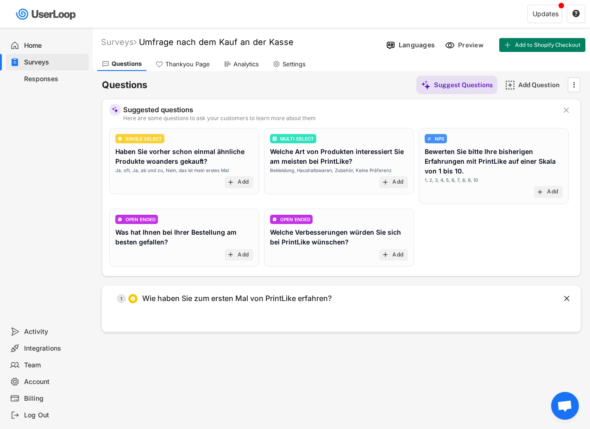
click at [45, 51] on div "Home" at bounding box center [47, 45] width 83 height 17
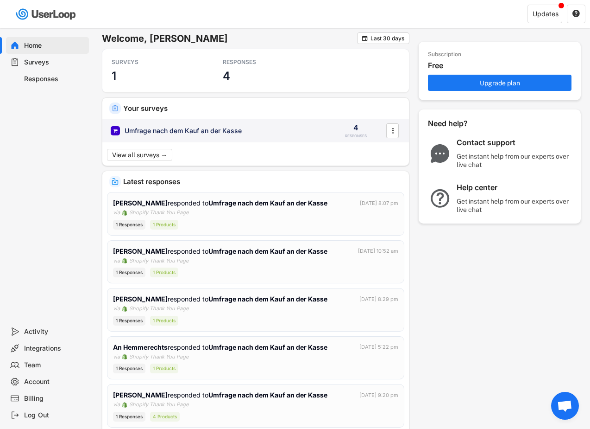
click at [134, 136] on div "Umfrage nach dem Kauf an der Kasse 4 RESPONSES " at bounding box center [255, 131] width 307 height 24
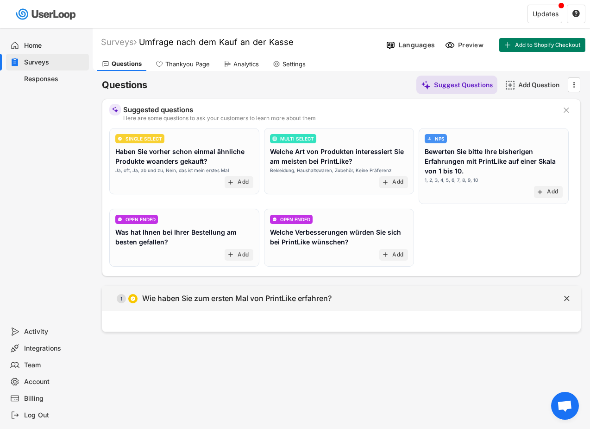
click at [159, 304] on div " 1 Wie haben Sie zum ersten Mal von PrintLike erfahren?" at bounding box center [318, 298] width 433 height 21
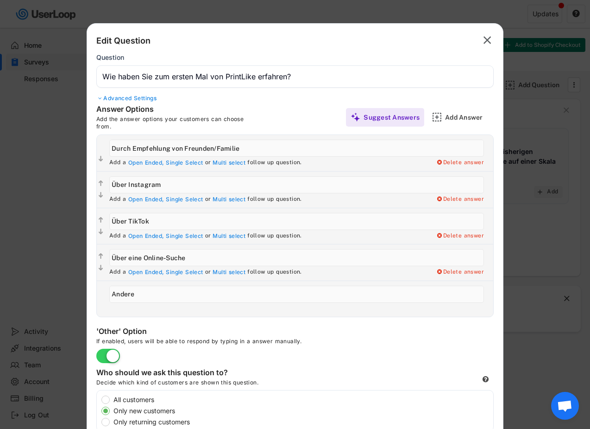
click at [15, 100] on div at bounding box center [295, 214] width 590 height 429
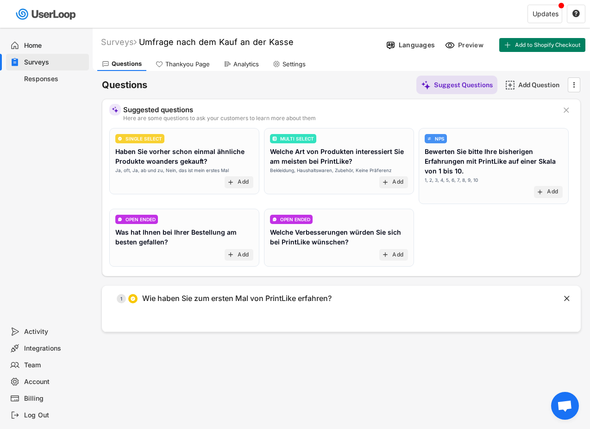
click at [38, 82] on div "Responses" at bounding box center [54, 79] width 61 height 9
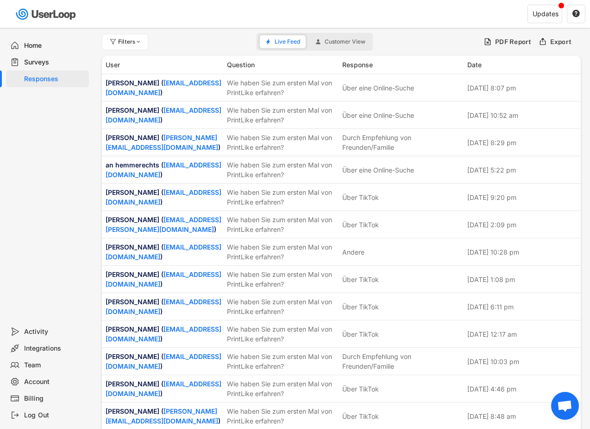
click at [28, 44] on div "Home" at bounding box center [54, 45] width 61 height 9
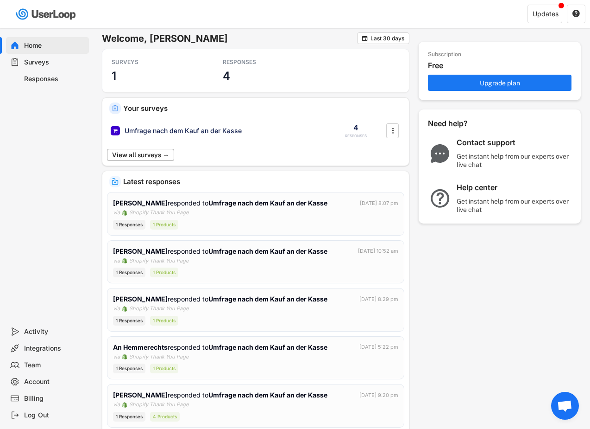
click at [152, 152] on button "View all surveys →" at bounding box center [140, 155] width 67 height 12
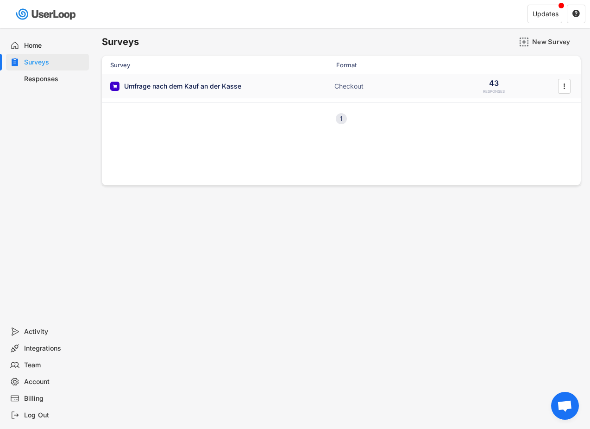
click at [159, 90] on div "Umfrage nach dem Kauf an der Kasse Checkout 43 RESPONSES " at bounding box center [341, 86] width 479 height 24
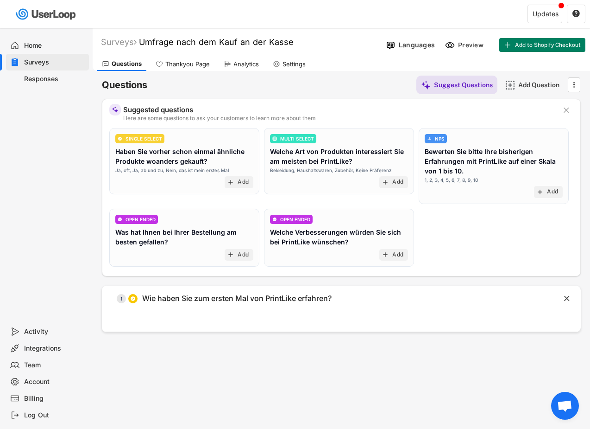
click at [231, 60] on div "Analytics" at bounding box center [241, 64] width 44 height 14
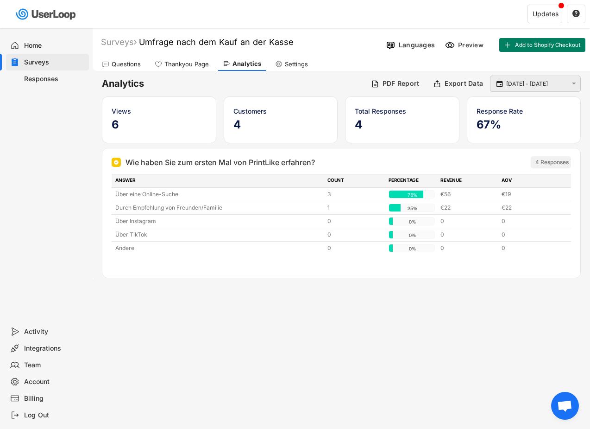
click at [499, 85] on text "" at bounding box center [500, 83] width 6 height 8
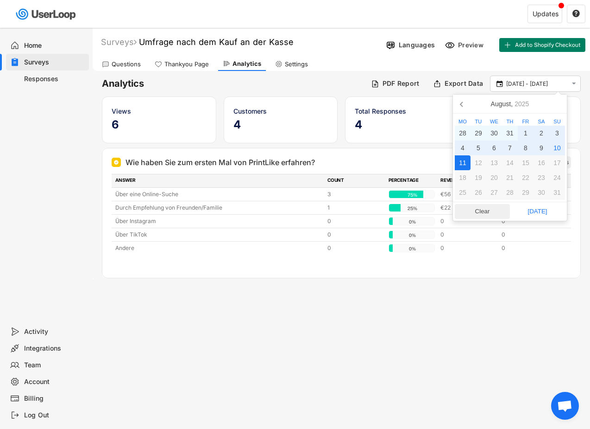
click at [486, 209] on span "Clear" at bounding box center [483, 211] width 50 height 14
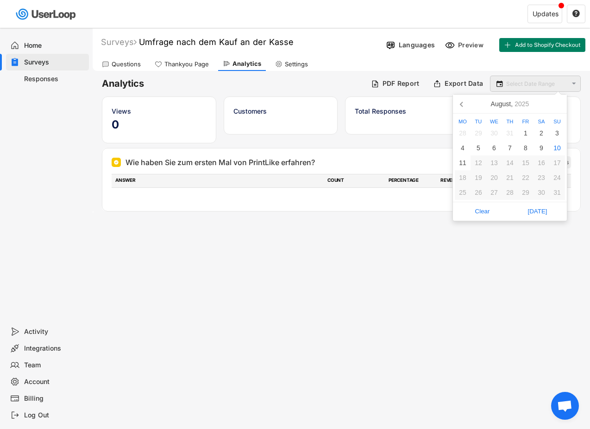
click at [512, 84] on input "text" at bounding box center [536, 83] width 61 height 9
click at [460, 107] on icon at bounding box center [462, 103] width 15 height 15
click at [555, 102] on icon at bounding box center [557, 103] width 15 height 15
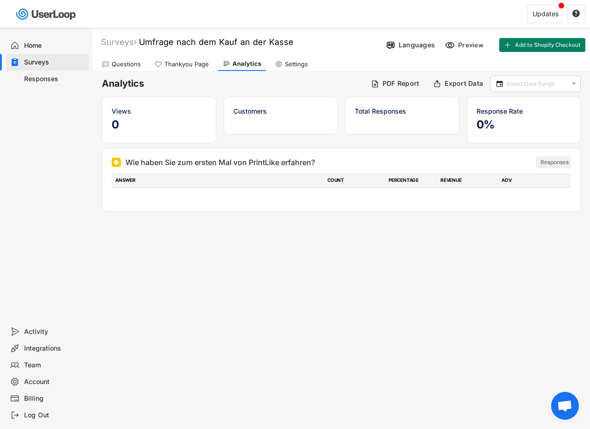
click at [341, 239] on div "Analytics PDF Report Export Data   Views 0 Customers Total Responses Response…" at bounding box center [342, 187] width 498 height 232
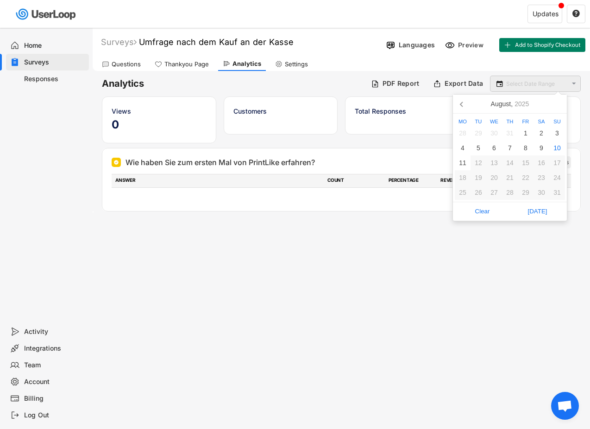
click at [513, 83] on input "text" at bounding box center [536, 83] width 61 height 9
click at [500, 101] on div "[DATE]" at bounding box center [510, 103] width 46 height 15
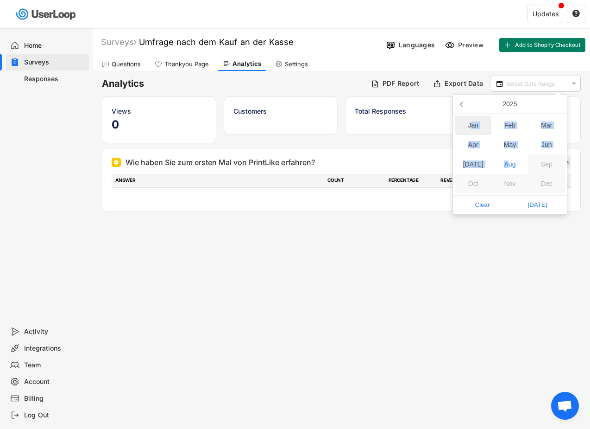
drag, startPoint x: 509, startPoint y: 163, endPoint x: 471, endPoint y: 126, distance: 53.1
click at [470, 126] on div "Jan Feb Mar Apr May Jun [DATE] Aug Sep Oct Nov Dec" at bounding box center [510, 154] width 110 height 78
click at [505, 103] on div "2025" at bounding box center [510, 103] width 22 height 15
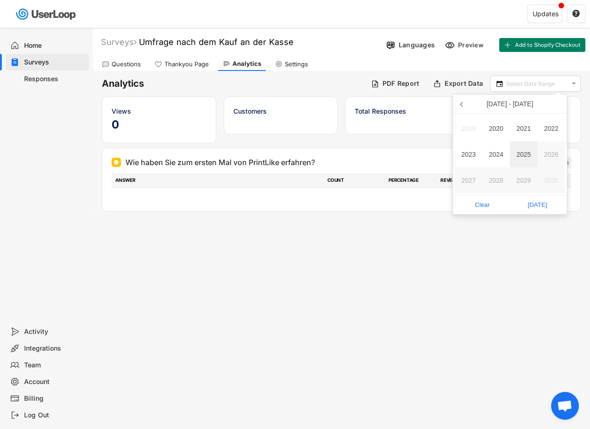
click at [521, 154] on div "2025" at bounding box center [524, 154] width 28 height 26
click at [538, 122] on div "Mar" at bounding box center [547, 124] width 37 height 19
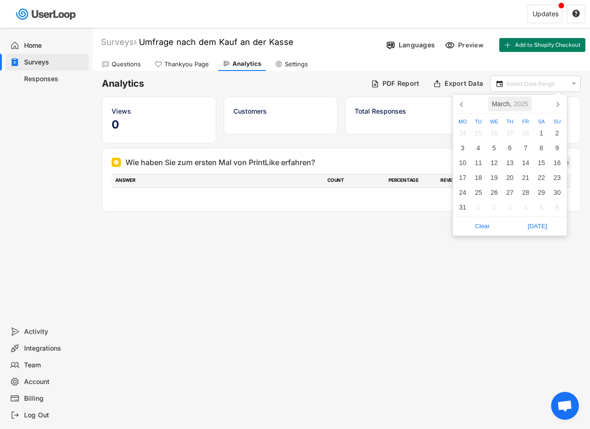
click at [505, 104] on div "[DATE]" at bounding box center [510, 103] width 44 height 15
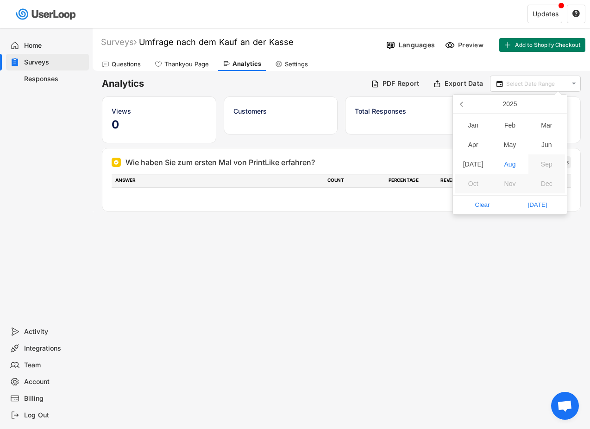
scroll to position [28, 0]
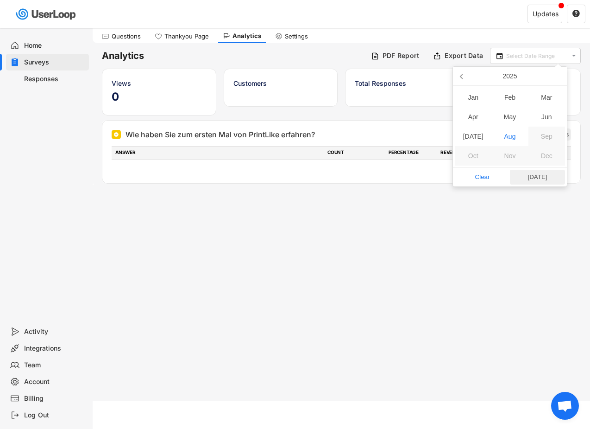
click at [534, 172] on span "[DATE]" at bounding box center [538, 177] width 50 height 14
type input "[DATE]"
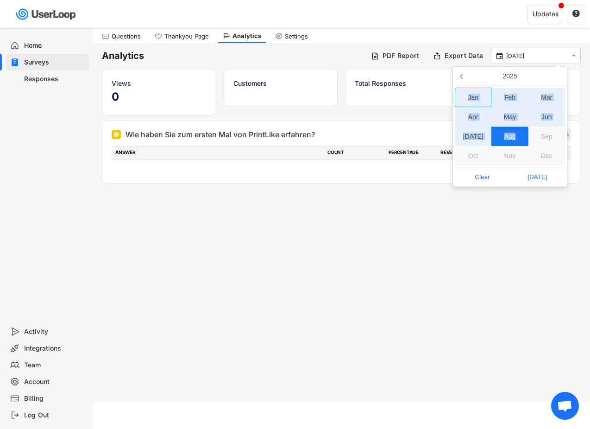
drag, startPoint x: 508, startPoint y: 141, endPoint x: 465, endPoint y: 92, distance: 65.4
click at [465, 92] on div "Jan Feb Mar Apr May Jun [DATE] Aug Sep Oct Nov Dec" at bounding box center [510, 127] width 110 height 78
click at [467, 95] on div "Jan" at bounding box center [473, 97] width 37 height 19
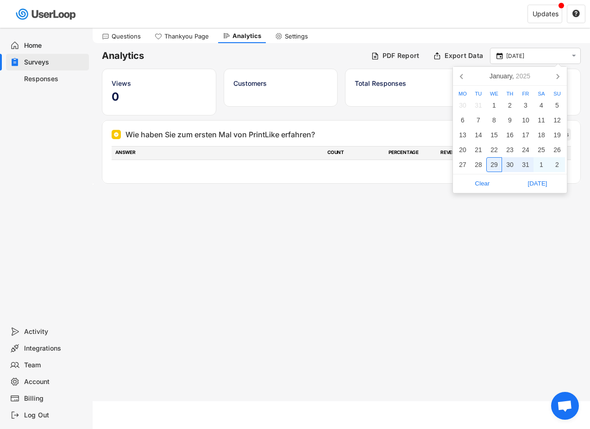
click at [490, 231] on div "Analytics PDF Report Export Data  [DATE]  Views 0 Customers Total Responses R…" at bounding box center [342, 159] width 498 height 232
click at [524, 52] on input "[DATE]" at bounding box center [536, 55] width 61 height 9
click at [479, 299] on div "Welcome, [PERSON_NAME]  Last 30 days SURVEYS 1 RESPONSES 4 Your surveys Umfrag…" at bounding box center [295, 186] width 590 height 429
